Goal: Understand process/instructions

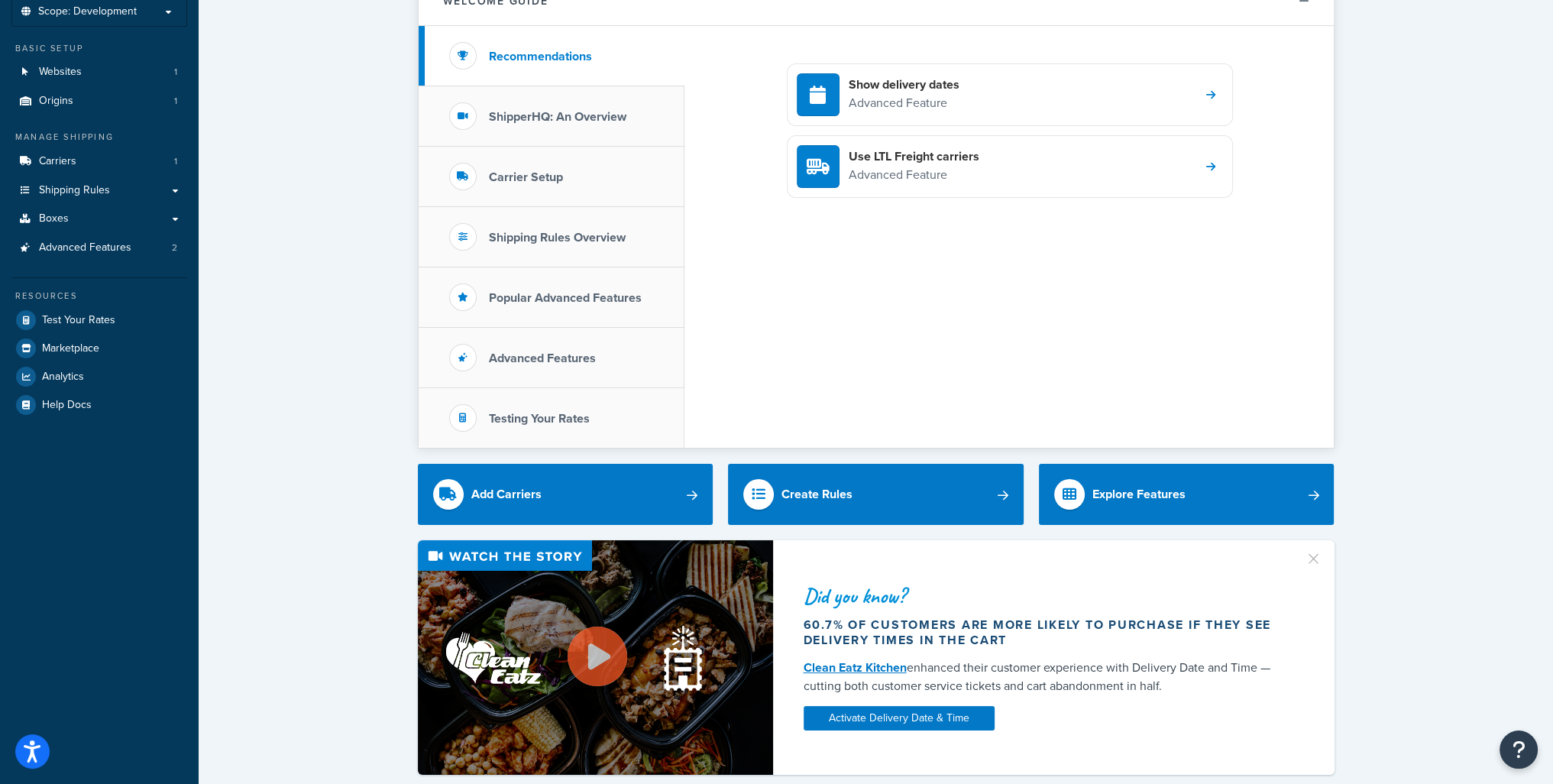
scroll to position [89, 0]
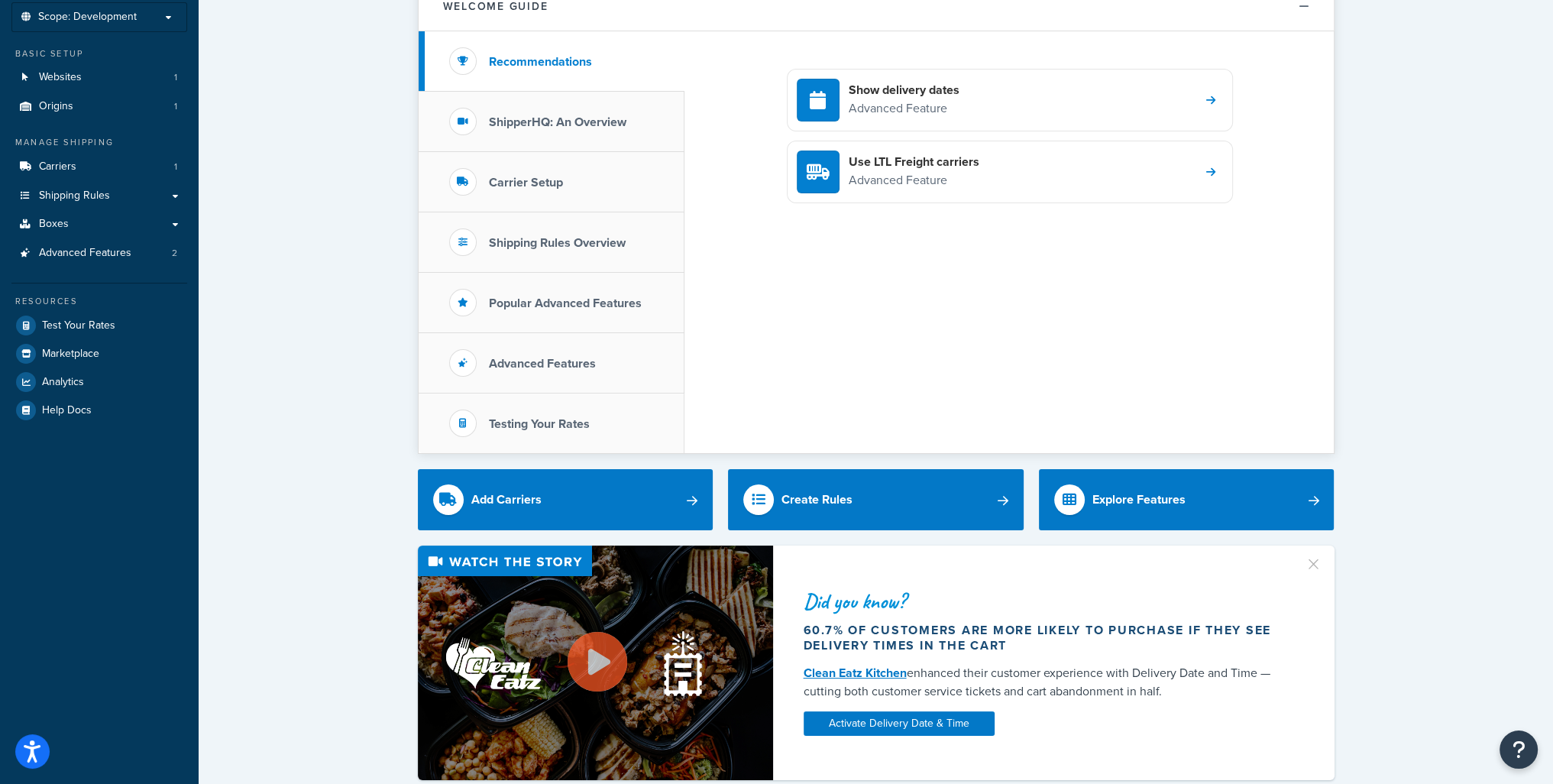
drag, startPoint x: 726, startPoint y: 215, endPoint x: 711, endPoint y: 209, distance: 16.2
click at [711, 209] on div "Show delivery dates Advanced Feature Use LTL Freight carriers Advanced Feature" at bounding box center [1009, 242] width 649 height 422
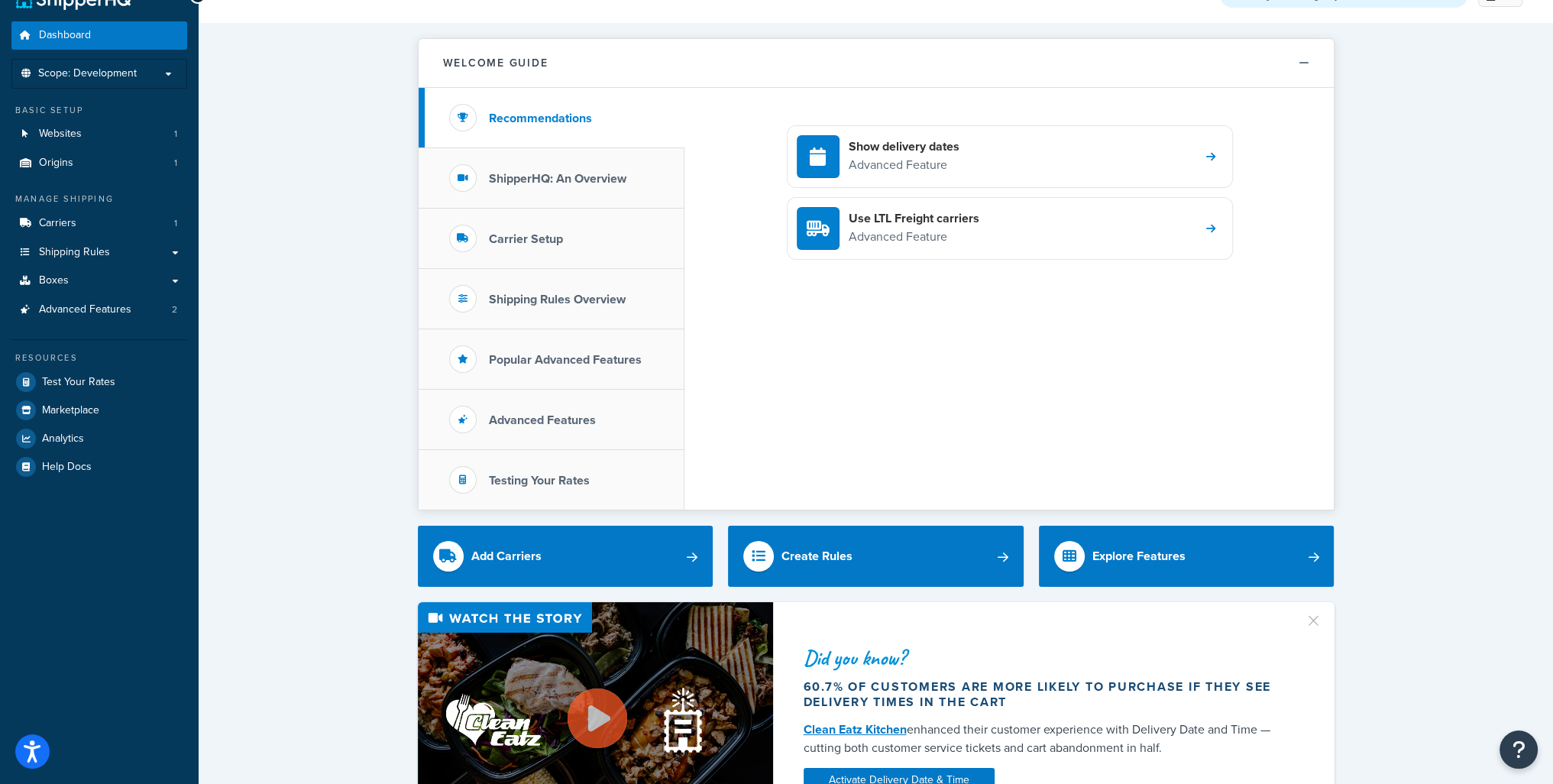
scroll to position [0, 0]
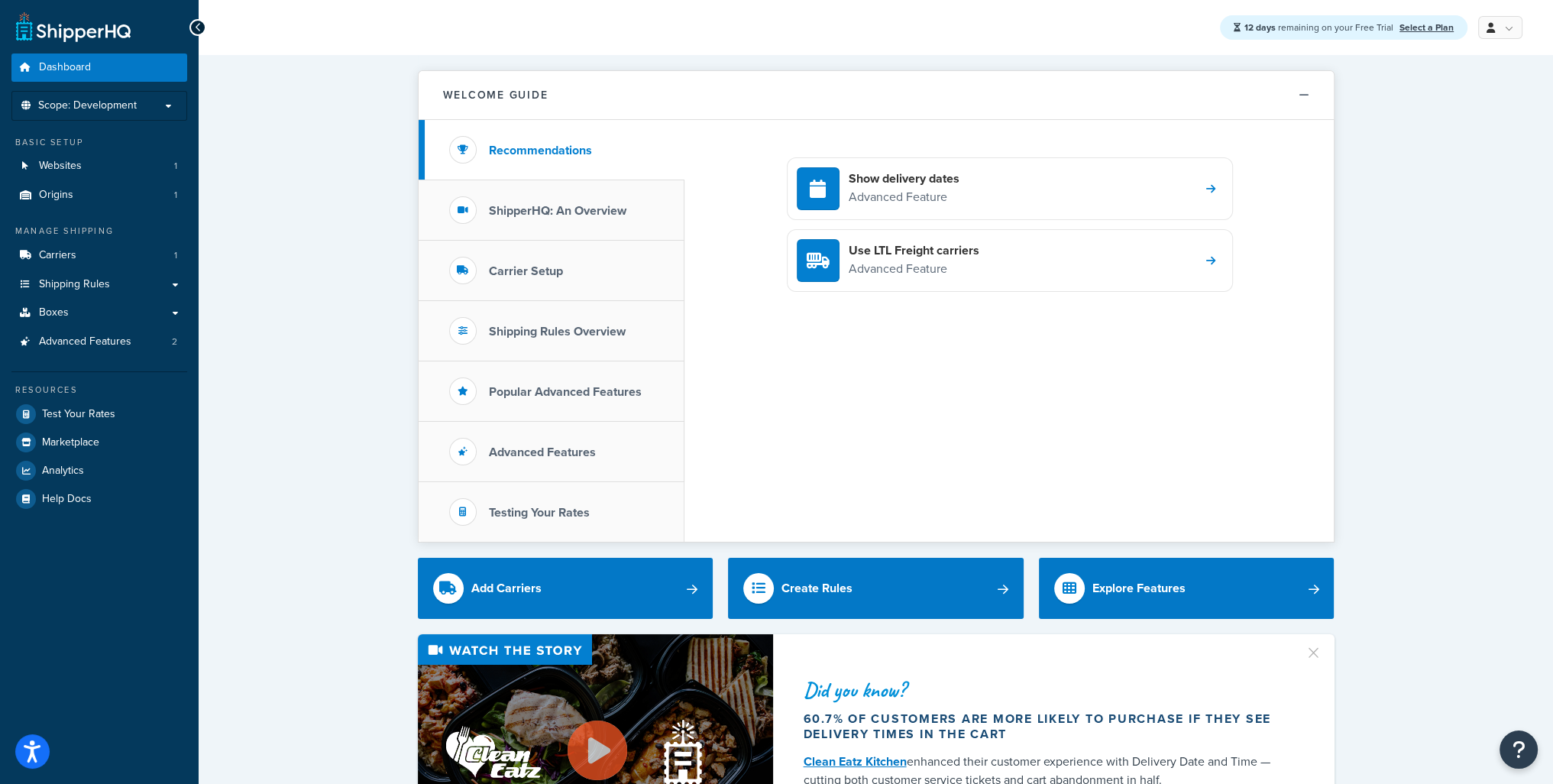
click at [883, 349] on div "Show delivery dates Advanced Feature Use LTL Freight carriers Advanced Feature" at bounding box center [1009, 330] width 649 height 422
drag, startPoint x: 724, startPoint y: 310, endPoint x: 703, endPoint y: 310, distance: 21.0
click at [703, 310] on div "Show delivery dates Advanced Feature Use LTL Freight carriers Advanced Feature" at bounding box center [1009, 330] width 649 height 422
click at [697, 304] on div "Show delivery dates Advanced Feature Use LTL Freight carriers Advanced Feature" at bounding box center [1009, 330] width 649 height 422
click at [701, 312] on div "Show delivery dates Advanced Feature Use LTL Freight carriers Advanced Feature" at bounding box center [1009, 330] width 649 height 422
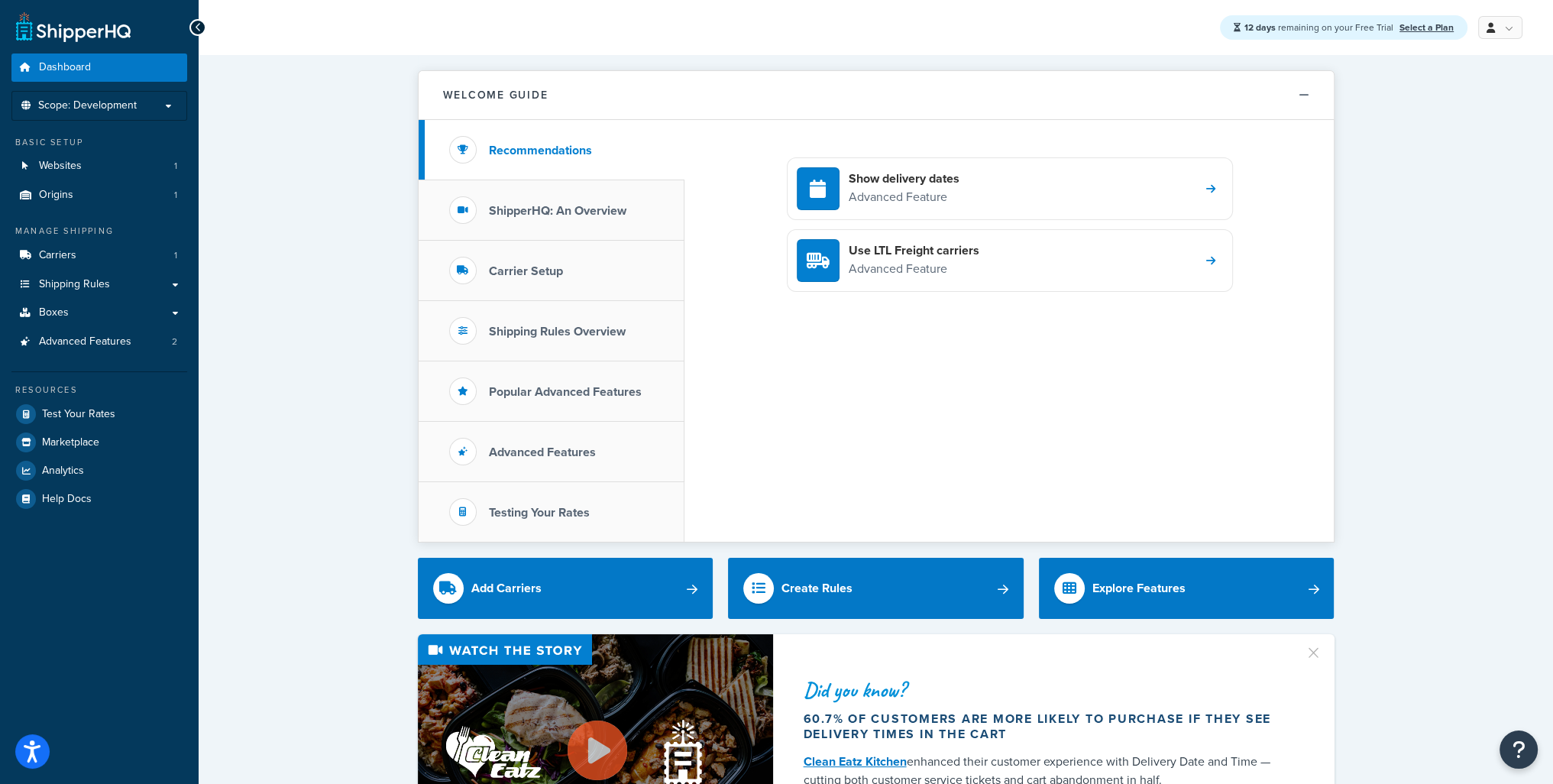
drag, startPoint x: 705, startPoint y: 312, endPoint x: 717, endPoint y: 308, distance: 12.6
click at [717, 308] on div "Show delivery dates Advanced Feature Use LTL Freight carriers Advanced Feature" at bounding box center [1009, 330] width 649 height 422
click at [714, 310] on div "Show delivery dates Advanced Feature Use LTL Freight carriers Advanced Feature" at bounding box center [1009, 330] width 649 height 422
drag, startPoint x: 735, startPoint y: 316, endPoint x: 718, endPoint y: 309, distance: 18.4
click at [718, 309] on div "Show delivery dates Advanced Feature Use LTL Freight carriers Advanced Feature" at bounding box center [1009, 330] width 649 height 422
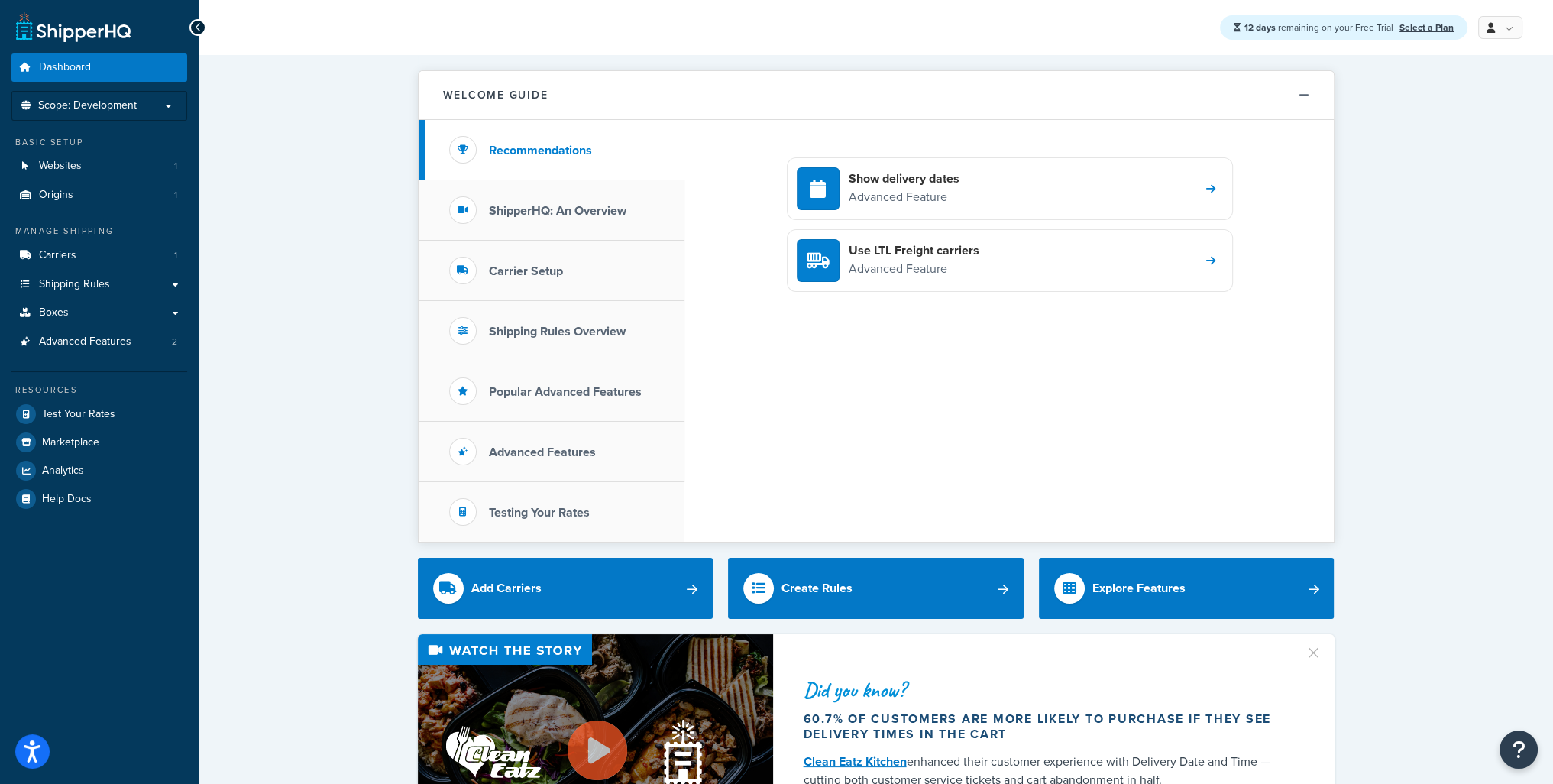
drag, startPoint x: 718, startPoint y: 309, endPoint x: 709, endPoint y: 308, distance: 9.1
click at [709, 308] on div "Show delivery dates Advanced Feature Use LTL Freight carriers Advanced Feature" at bounding box center [1009, 330] width 649 height 422
click at [706, 308] on div "Show delivery dates Advanced Feature Use LTL Freight carriers Advanced Feature" at bounding box center [1009, 330] width 649 height 422
click at [710, 308] on div "Show delivery dates Advanced Feature Use LTL Freight carriers Advanced Feature" at bounding box center [1009, 330] width 649 height 422
